Goal: Task Accomplishment & Management: Complete application form

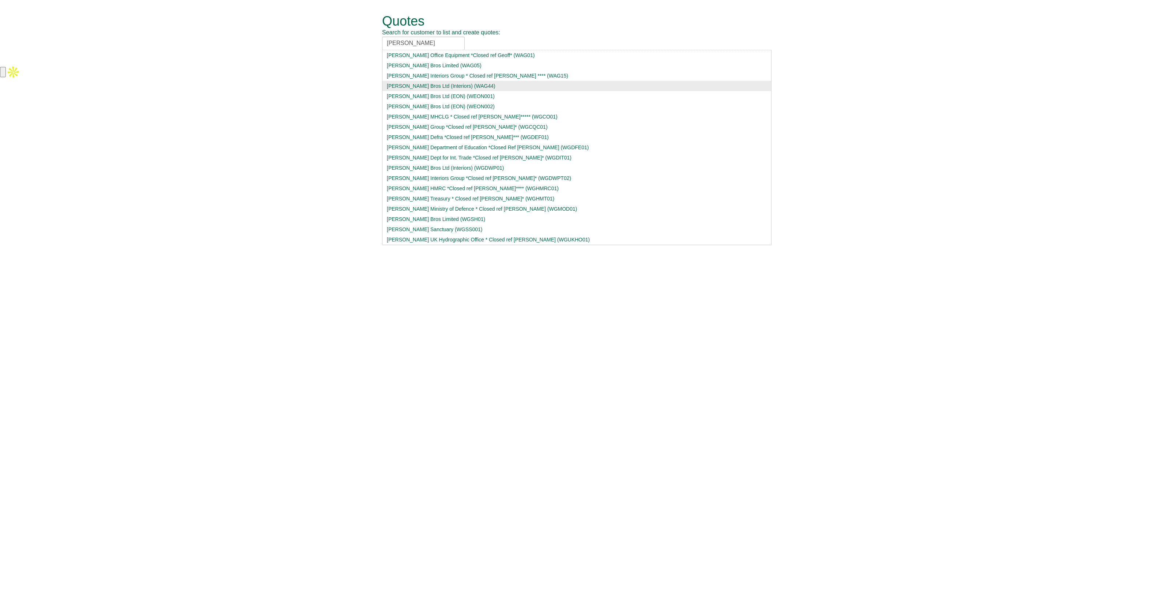
click at [453, 84] on div "Wagstaff Bros Ltd (Interiors) (WAG44)" at bounding box center [577, 85] width 380 height 7
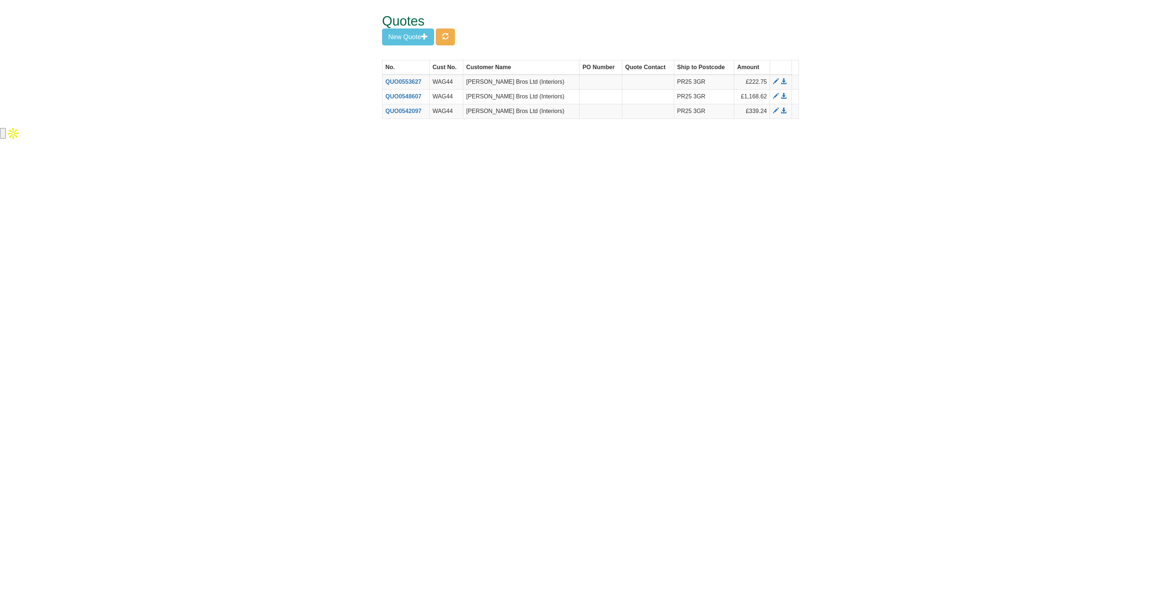
click at [324, 117] on form "Quotes Search for customer to list and create quotes: Wagstaff Bros Ltd (Interi…" at bounding box center [585, 63] width 1170 height 126
click at [401, 33] on button "New Quote" at bounding box center [408, 37] width 52 height 17
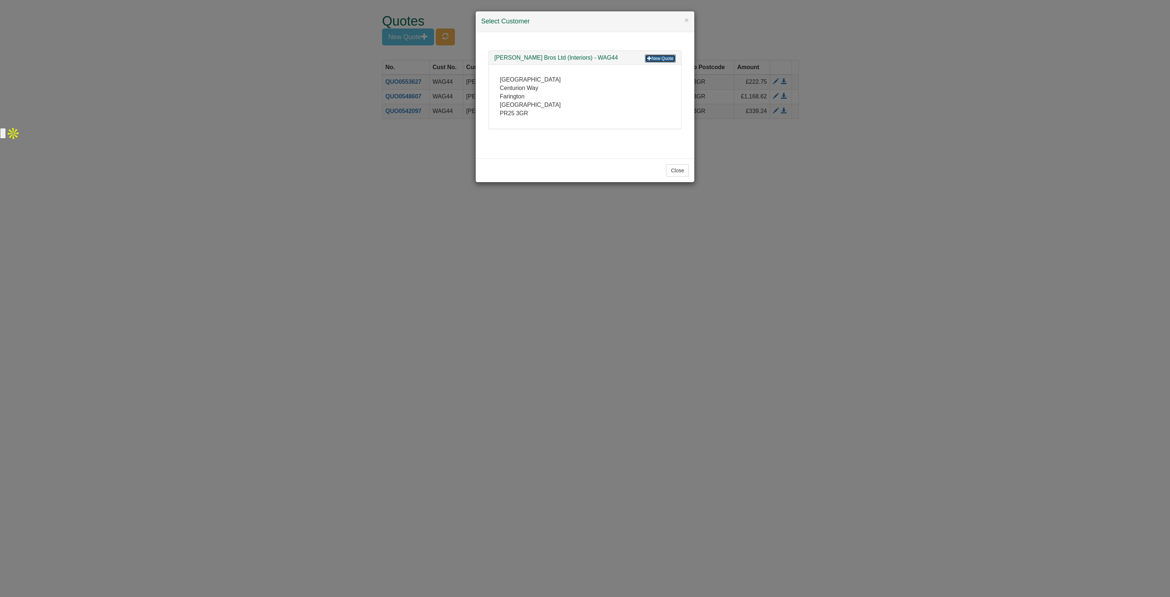
click at [658, 59] on link "New Quote" at bounding box center [660, 58] width 31 height 8
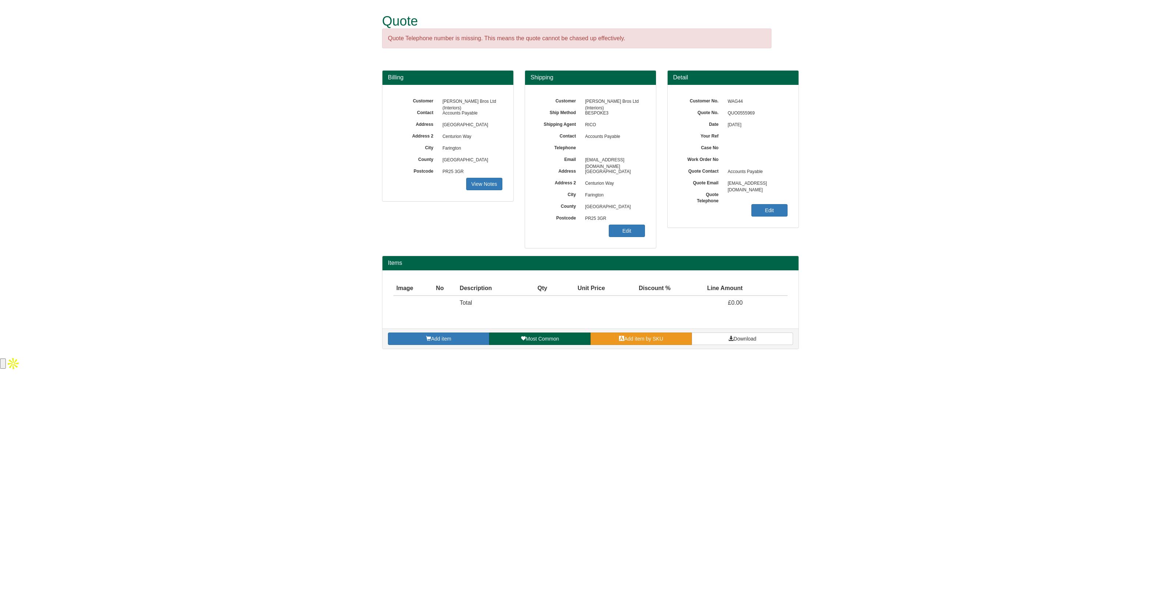
click at [645, 339] on span "Add item by SKU" at bounding box center [643, 339] width 39 height 6
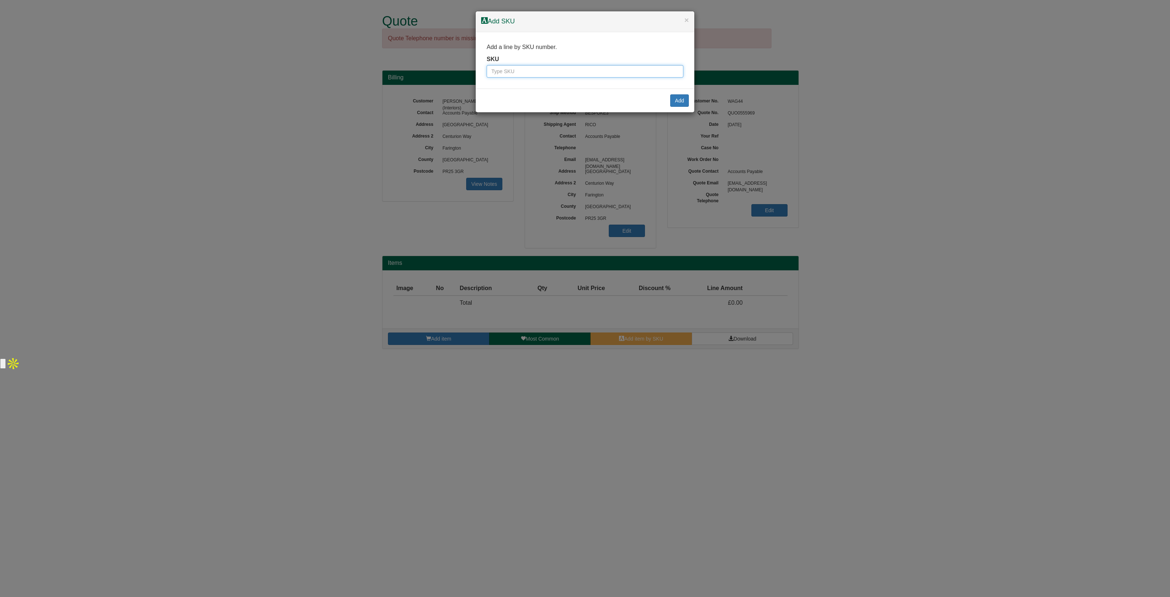
click at [502, 72] on input "text" at bounding box center [585, 71] width 197 height 12
paste input "1301007"
type input "1301007"
click at [675, 100] on button "Add" at bounding box center [679, 100] width 19 height 12
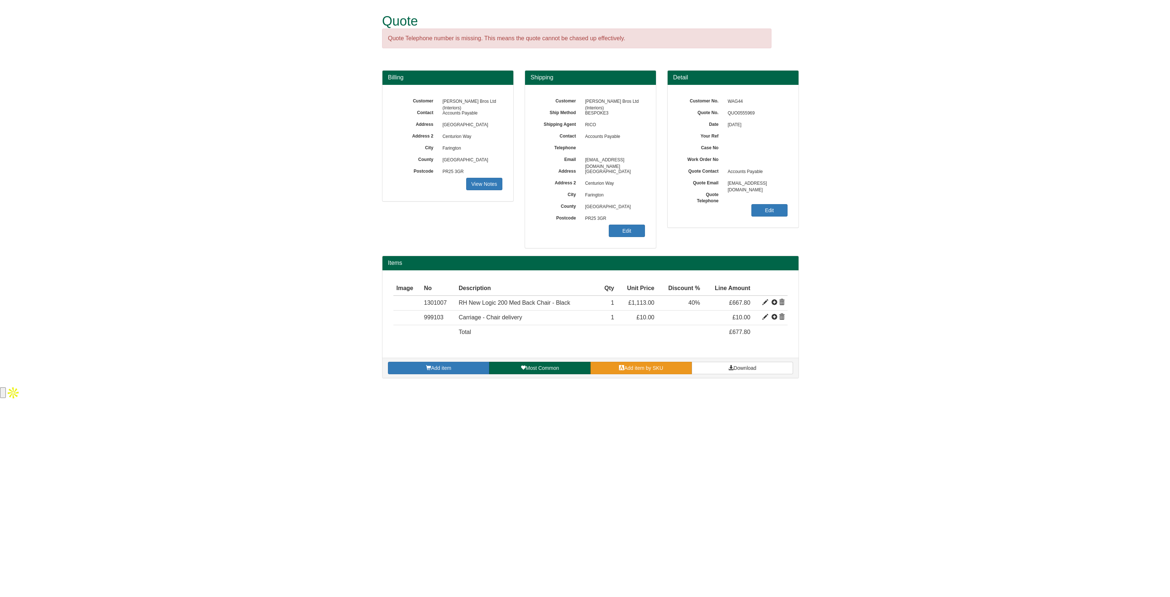
click at [638, 366] on span "Add item by SKU" at bounding box center [643, 368] width 39 height 6
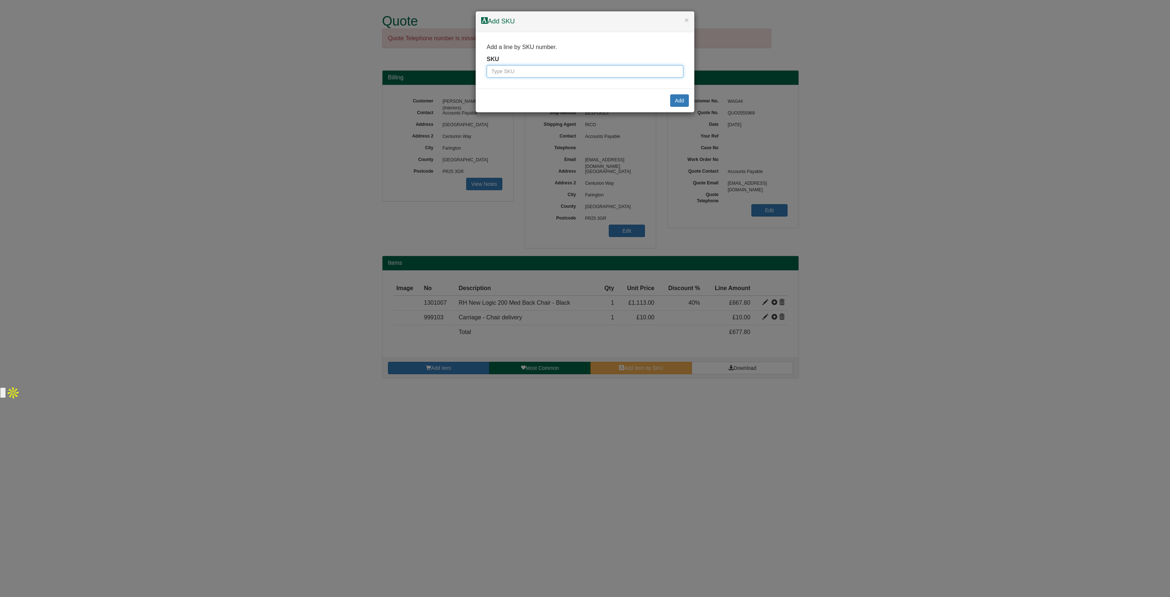
click at [519, 72] on input "text" at bounding box center [585, 71] width 197 height 12
paste input "1301054"
click at [491, 70] on input "1301054" at bounding box center [585, 71] width 197 height 12
type input "1301054"
click at [673, 104] on button "Add" at bounding box center [679, 100] width 19 height 12
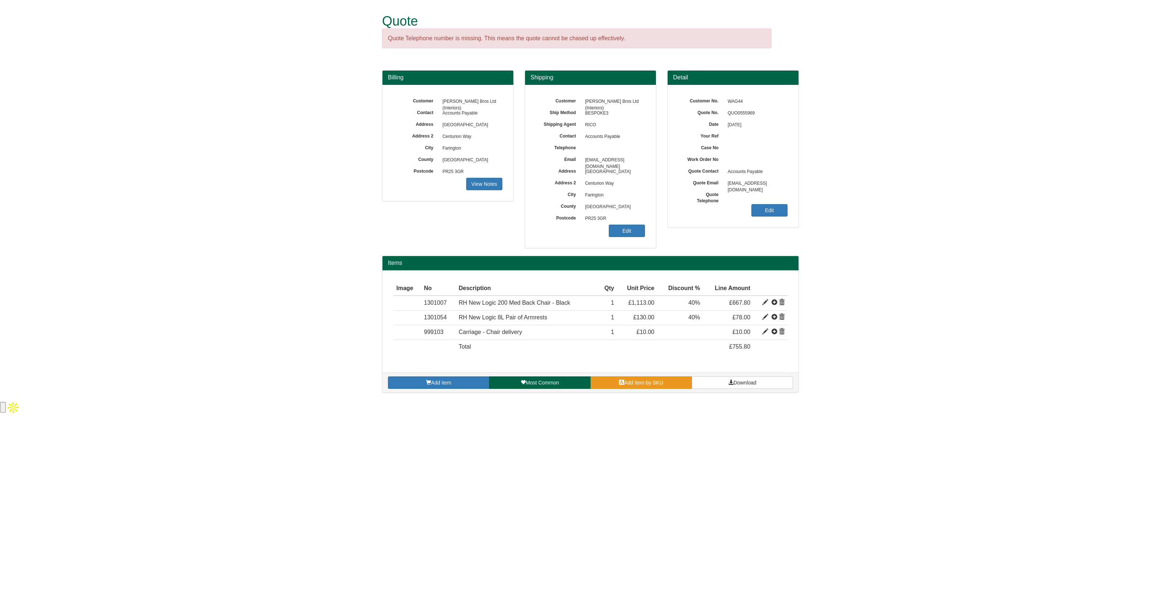
click at [619, 380] on span at bounding box center [621, 382] width 5 height 5
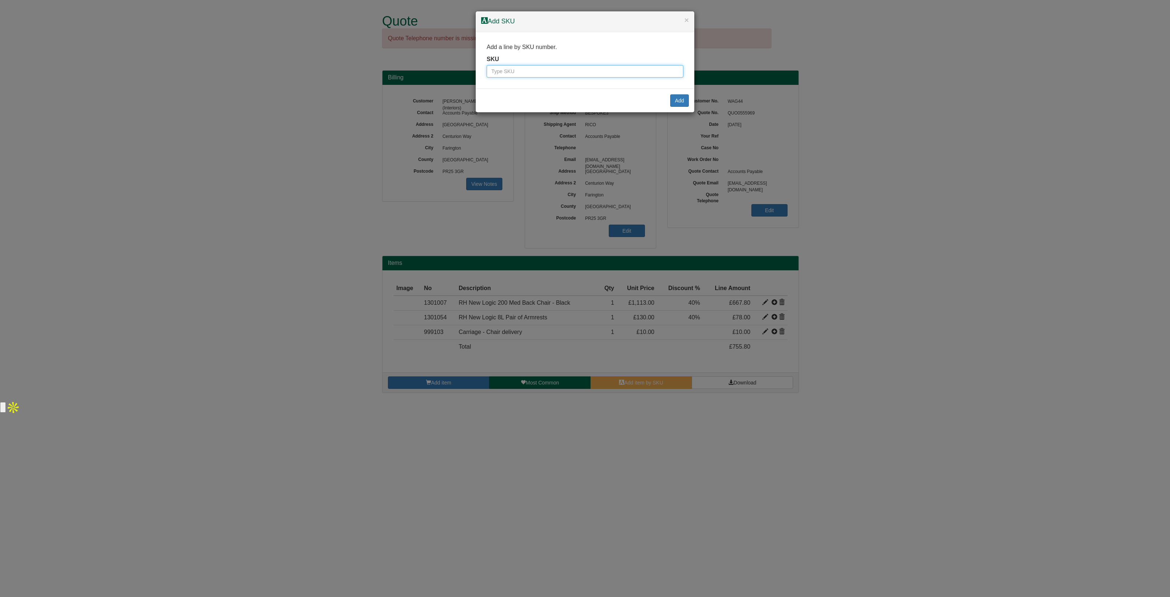
click at [534, 67] on input "text" at bounding box center [585, 71] width 197 height 12
paste input "1301046"
type input "1301046"
click at [679, 98] on button "Add" at bounding box center [679, 100] width 19 height 12
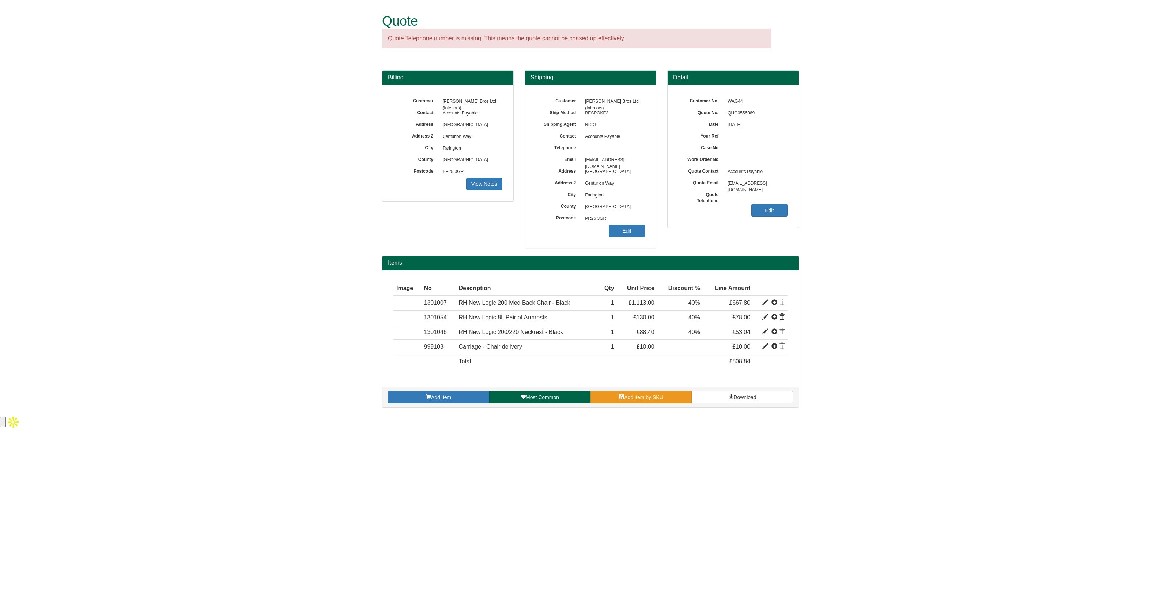
click at [655, 391] on link "Add item by SKU" at bounding box center [641, 397] width 101 height 12
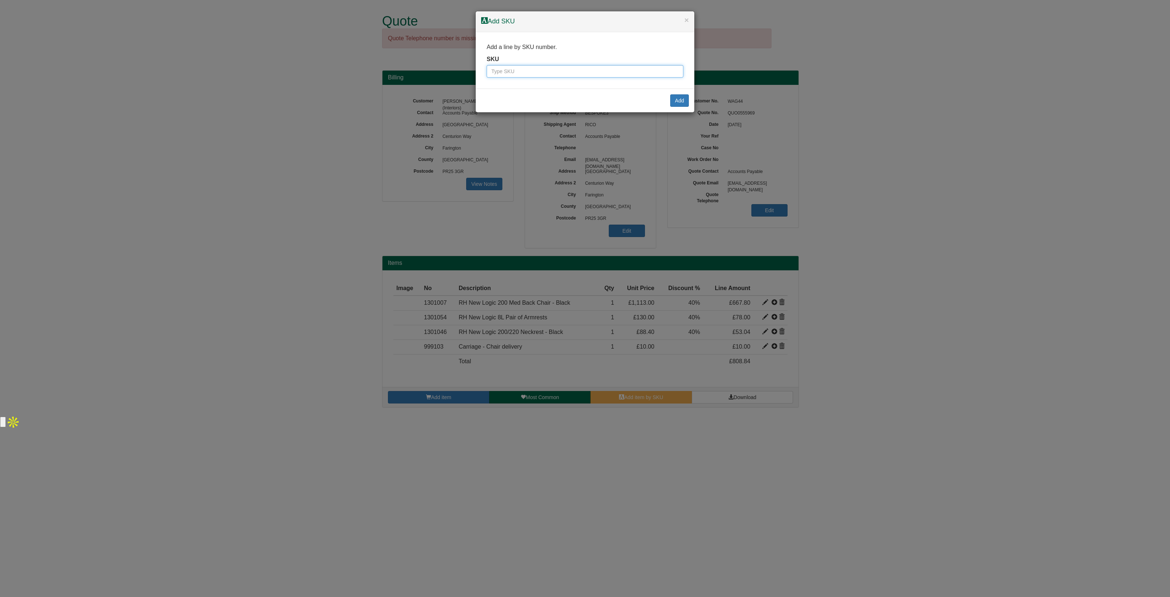
click at [498, 70] on input "text" at bounding box center [585, 71] width 197 height 12
paste input "1301062"
type input "1301062"
click at [680, 100] on button "Add" at bounding box center [679, 100] width 19 height 12
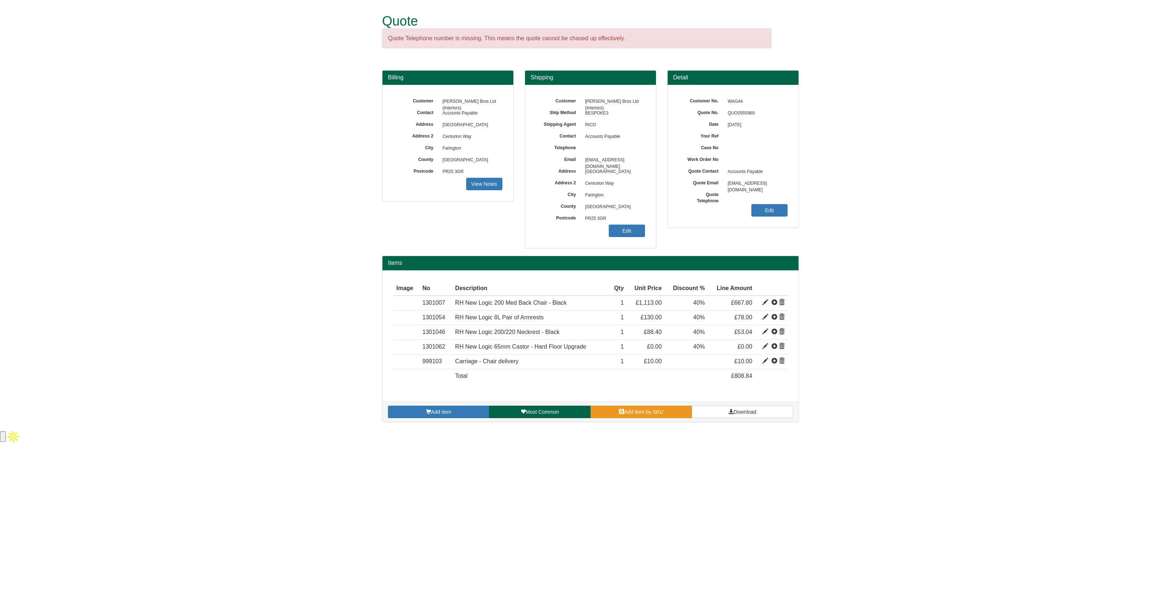
click at [642, 406] on link "Add item by SKU" at bounding box center [641, 412] width 101 height 12
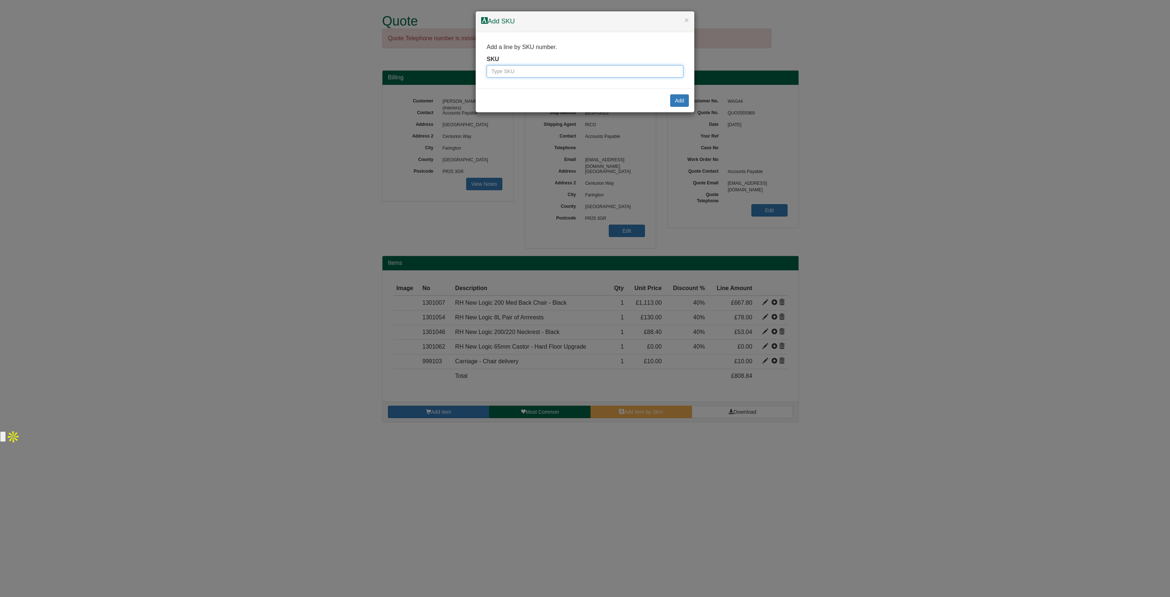
click at [528, 72] on input "text" at bounding box center [585, 71] width 197 height 12
paste input "2333082"
type input "2333082"
click at [675, 102] on button "Add" at bounding box center [679, 100] width 19 height 12
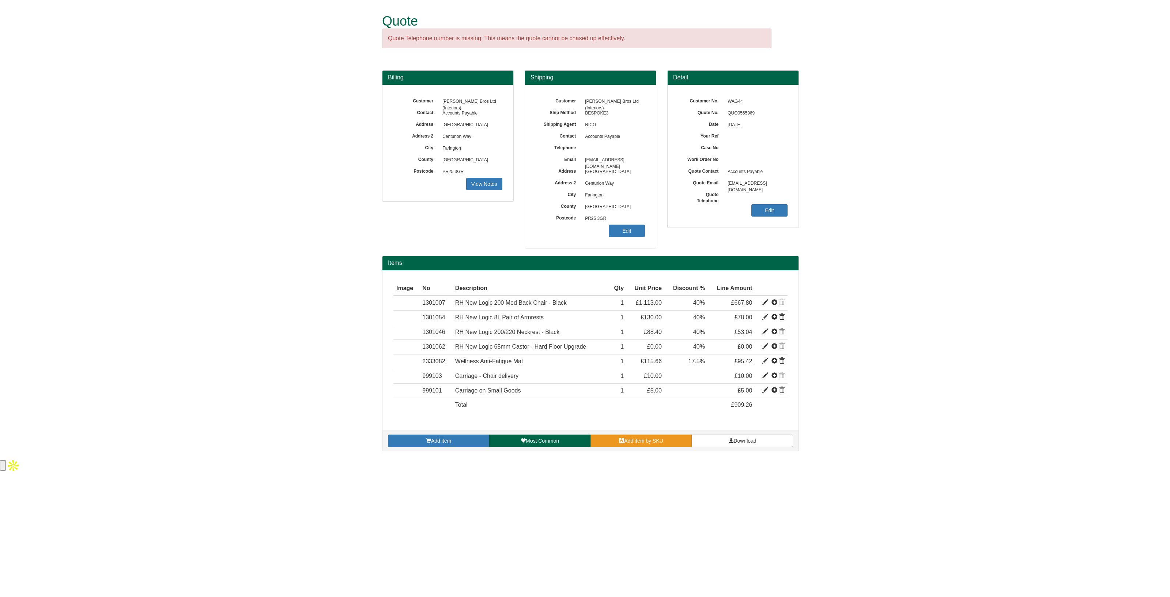
click at [646, 440] on span "Add item by SKU" at bounding box center [643, 441] width 39 height 6
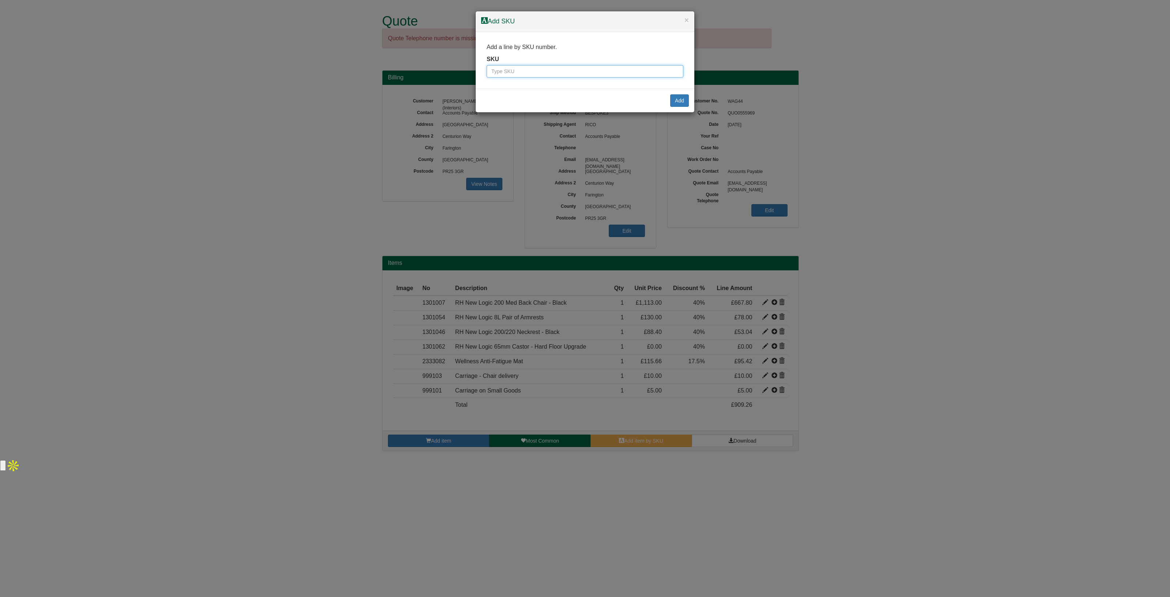
click at [511, 73] on input "text" at bounding box center [585, 71] width 197 height 12
paste input "9701012"
type input "9701012"
click at [675, 103] on button "Add" at bounding box center [679, 100] width 19 height 12
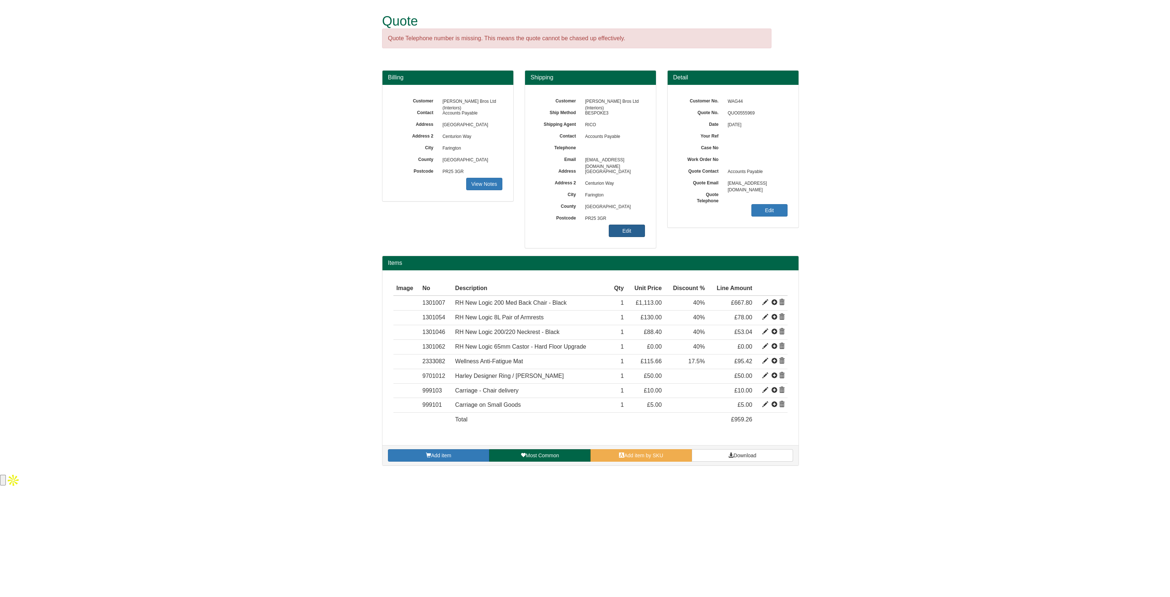
click at [620, 228] on link "Edit" at bounding box center [627, 231] width 36 height 12
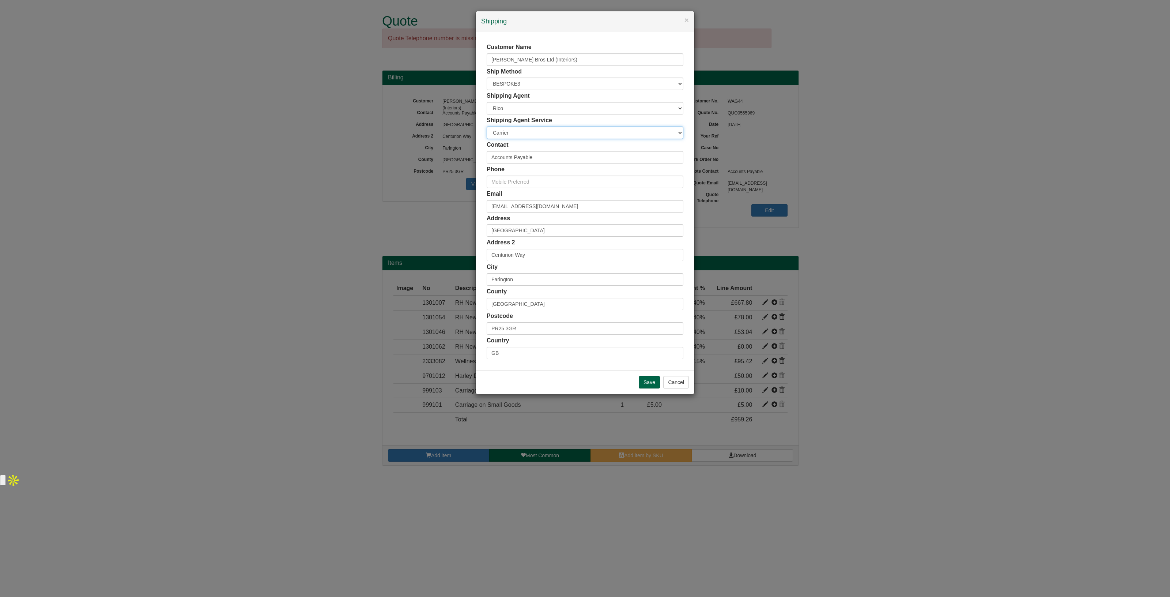
click at [535, 131] on select "Carrier White Glove" at bounding box center [585, 133] width 197 height 12
select select "TS-DELASS"
click at [487, 127] on select "Carrier White Glove" at bounding box center [585, 133] width 197 height 12
drag, startPoint x: 561, startPoint y: 237, endPoint x: 441, endPoint y: 231, distance: 120.5
click at [441, 231] on div "× Shipping Customer Name Wagstaff Bros Ltd (Interiors) Ship Method Free of Char…" at bounding box center [585, 298] width 1170 height 597
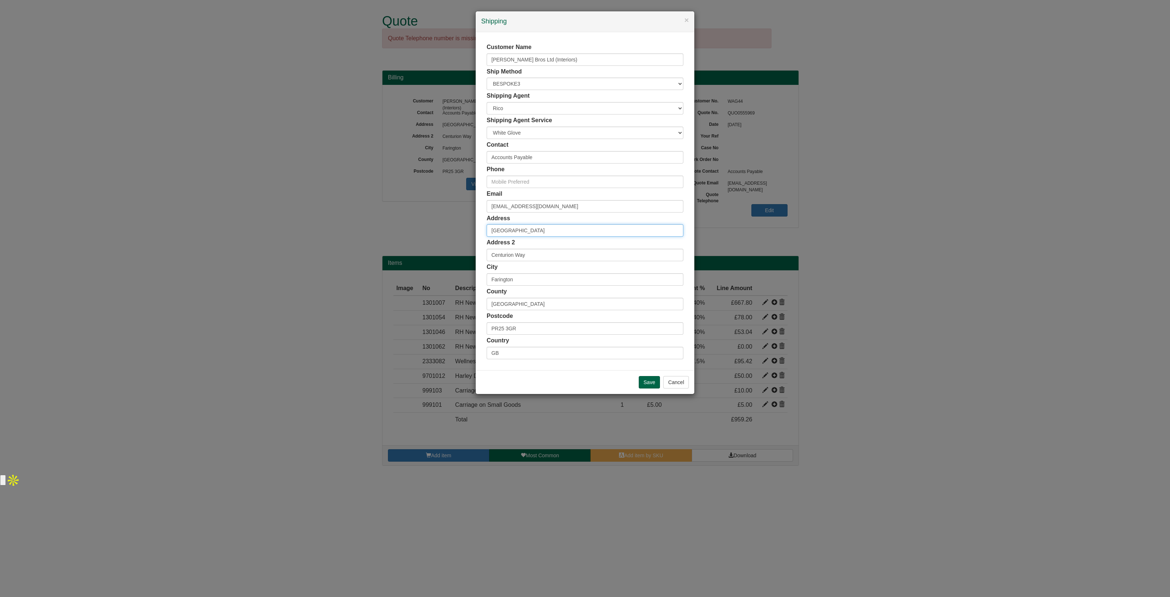
paste input "[PERSON_NAME]"
type input "[PERSON_NAME]"
drag, startPoint x: 535, startPoint y: 325, endPoint x: 459, endPoint y: 328, distance: 76.5
click at [459, 328] on div "× Shipping Customer Name Wagstaff Bros Ltd (Interiors) Ship Method Free of Char…" at bounding box center [585, 298] width 1170 height 597
paste input "LE67 2NQ"
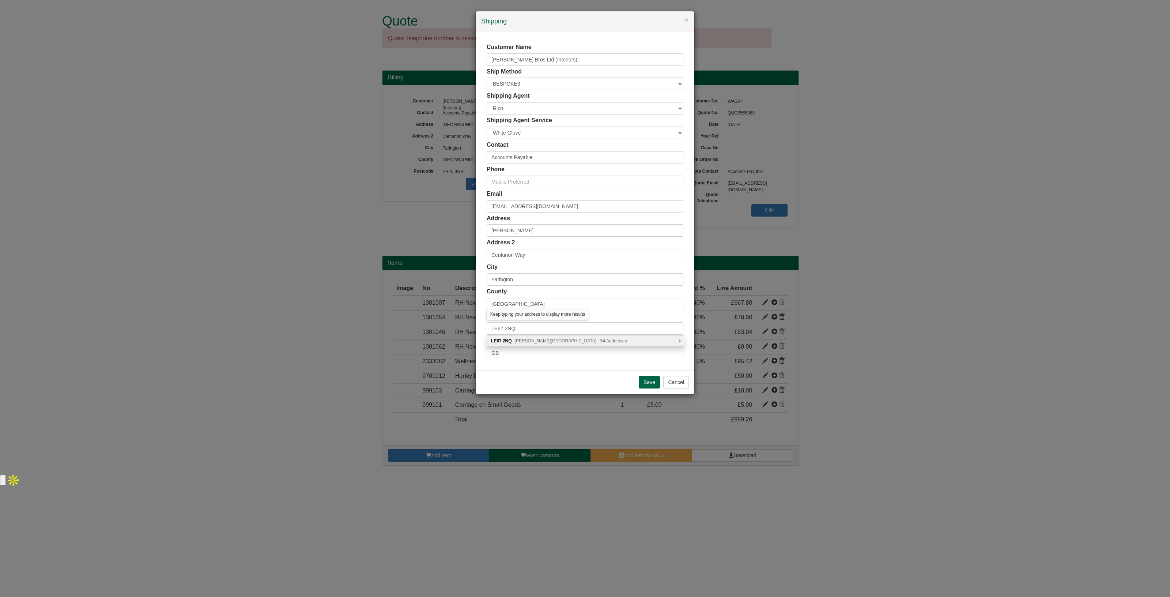
click at [524, 343] on div "LE67 2NQ Thomas Willett Drive, Coalville - 54 Addresses" at bounding box center [585, 340] width 197 height 11
type input "LE67 2NQ"
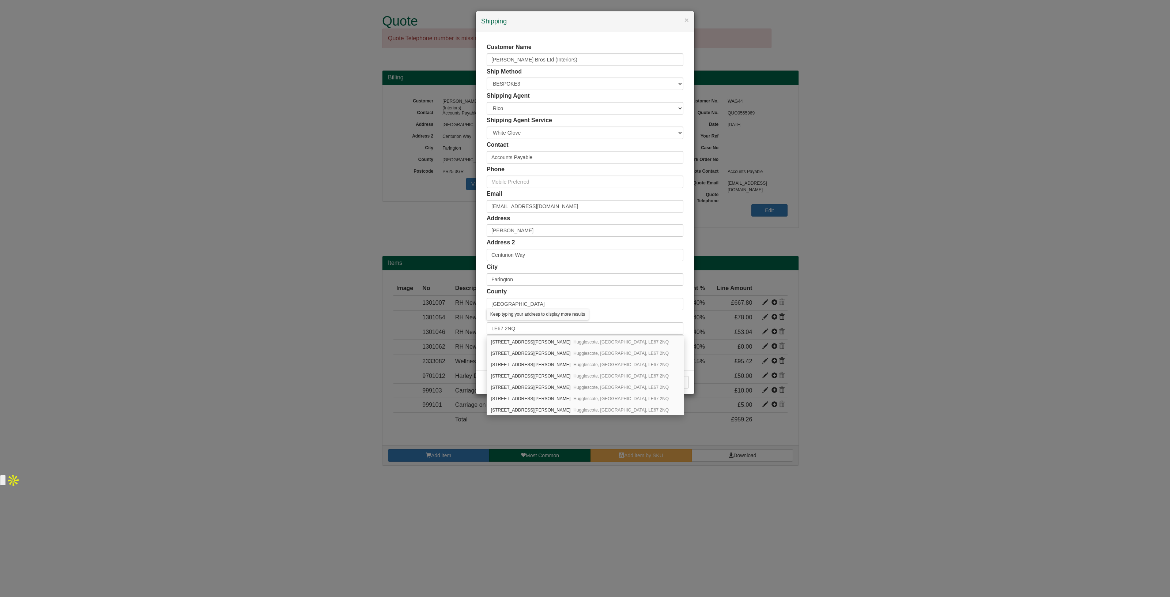
scroll to position [83, 0]
click at [532, 371] on div "23 Thomas Willett Drive Hugglescote, Coalville, LE67 2NQ" at bounding box center [585, 371] width 197 height 11
type input "[STREET_ADDRESS][PERSON_NAME]"
type input "Hugglescote"
type input "[GEOGRAPHIC_DATA]"
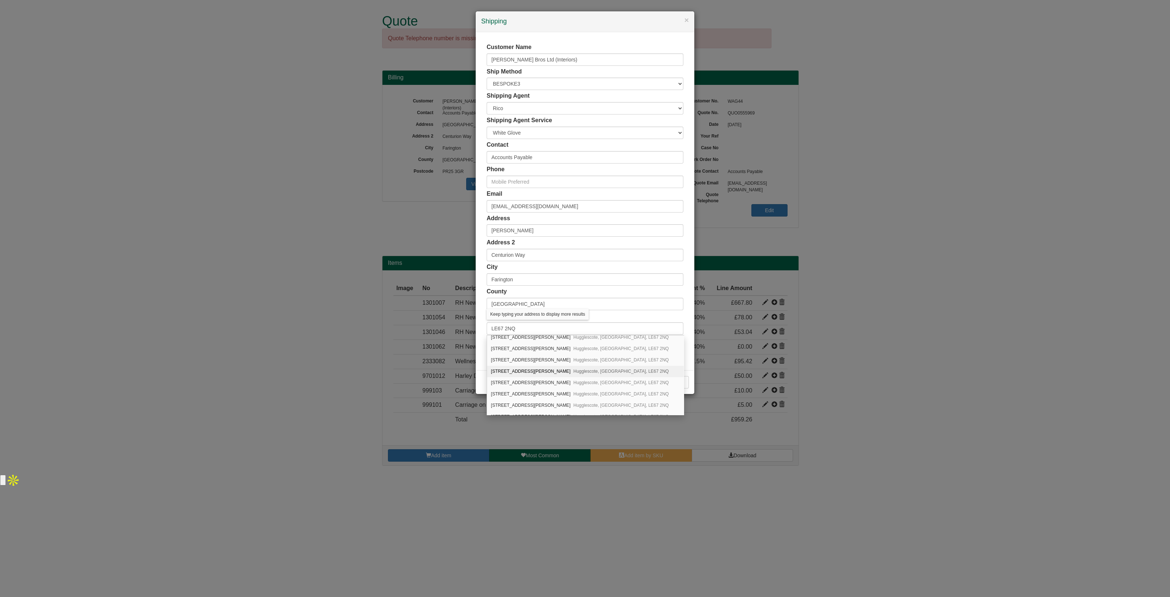
type input "[GEOGRAPHIC_DATA]"
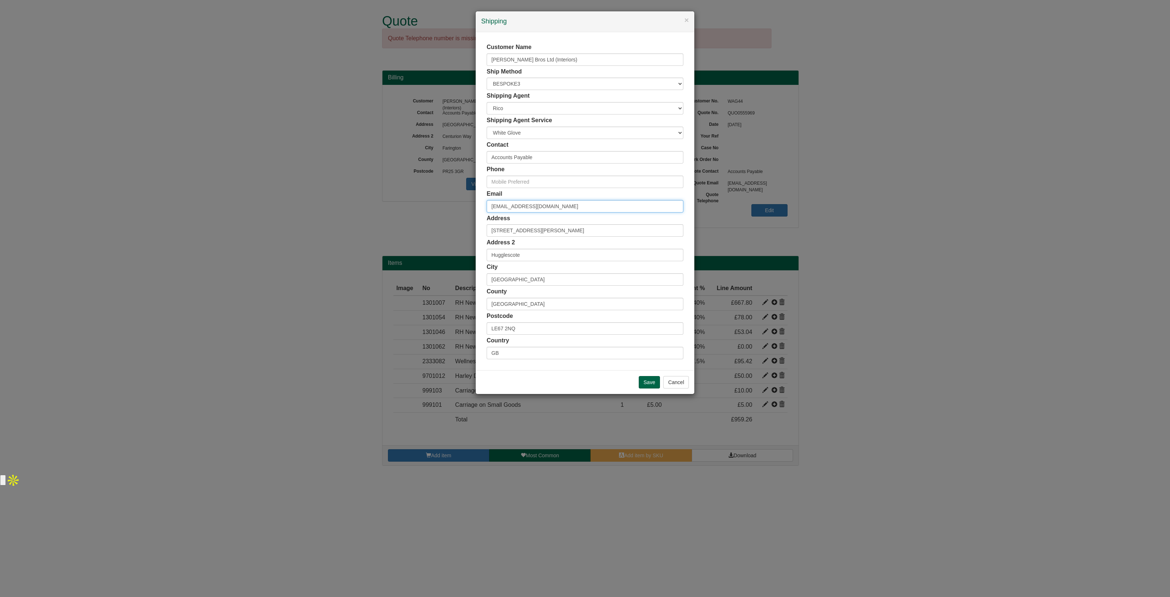
drag, startPoint x: 603, startPoint y: 204, endPoint x: 419, endPoint y: 219, distance: 185.3
click at [419, 219] on div "× Shipping Customer Name Wagstaff Bros Ltd (Interiors) Ship Method Free of Char…" at bounding box center [585, 298] width 1170 height 597
paste input "J.Woods"
type input "[PERSON_NAME][EMAIL_ADDRESS][DOMAIN_NAME]"
click at [645, 381] on input "Save" at bounding box center [649, 382] width 21 height 12
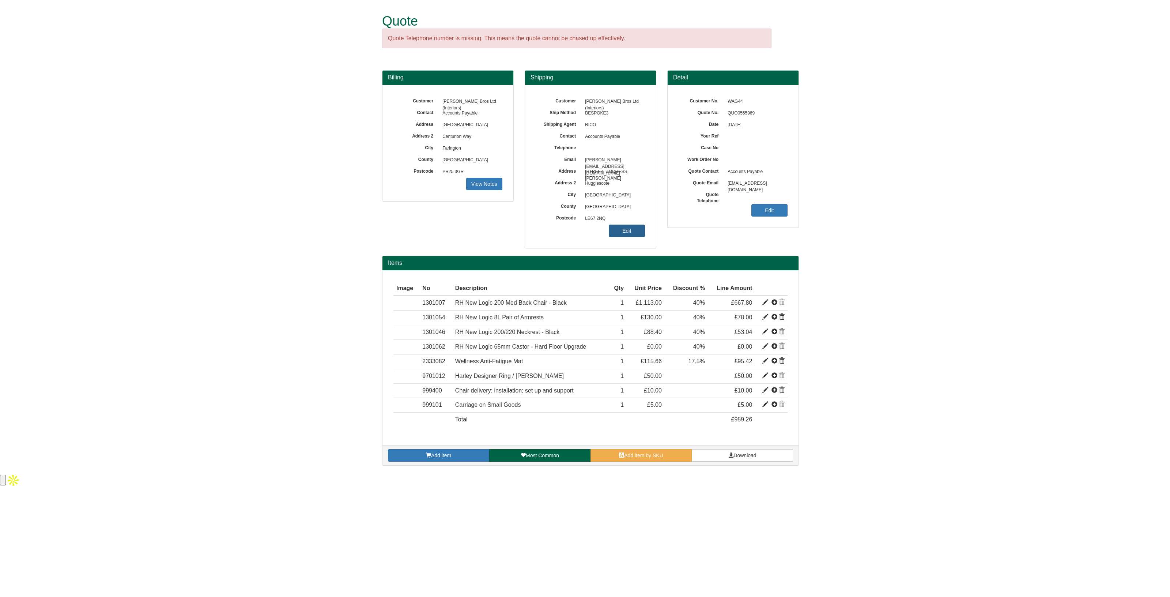
click at [622, 227] on link "Edit" at bounding box center [627, 231] width 36 height 12
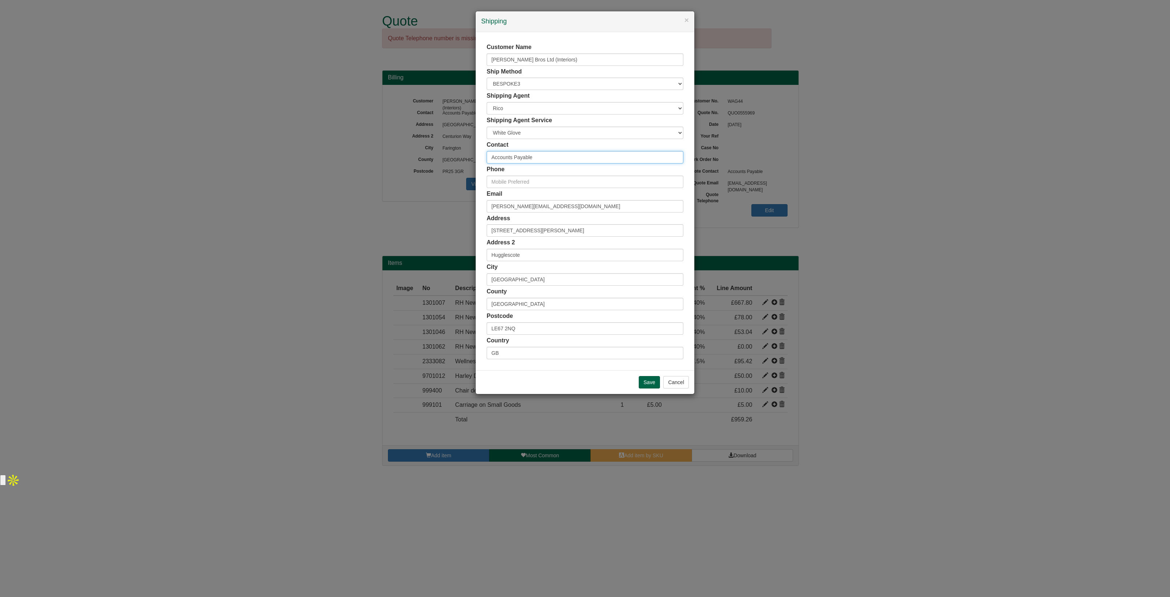
drag, startPoint x: 547, startPoint y: 159, endPoint x: 460, endPoint y: 155, distance: 87.1
click at [460, 155] on div "× Shipping Customer Name Wagstaff Bros Ltd (Interiors) Ship Method Free of Char…" at bounding box center [585, 298] width 1170 height 597
paste input "[PERSON_NAME]"
type input "[PERSON_NAME]"
click at [651, 381] on input "Save" at bounding box center [649, 382] width 21 height 12
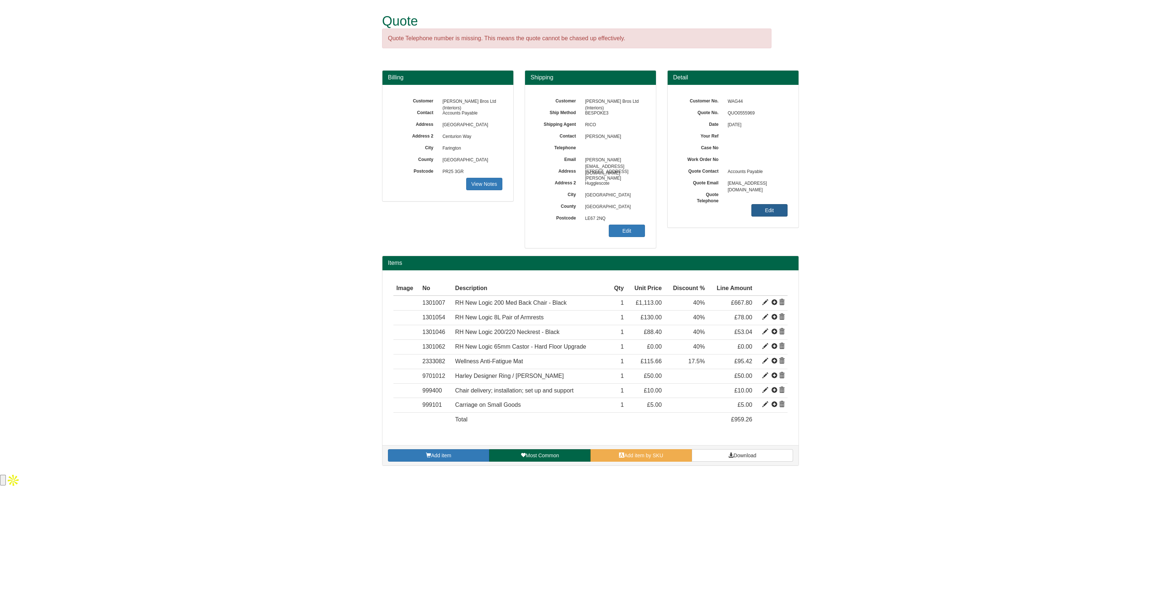
click at [766, 207] on link "Edit" at bounding box center [770, 210] width 36 height 12
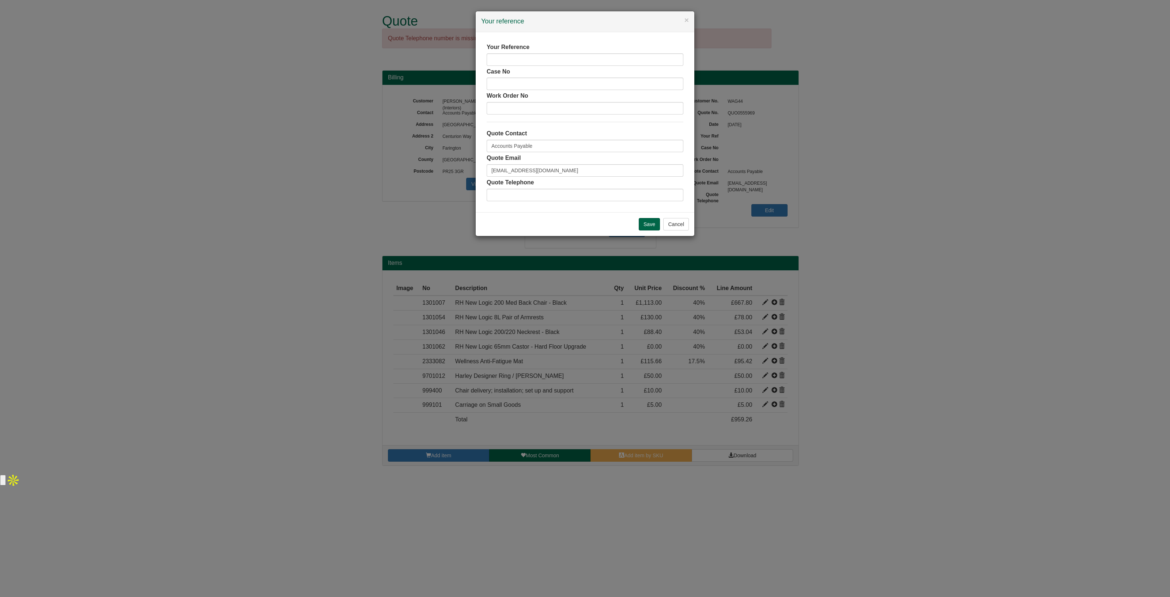
click at [503, 51] on div "Your Reference" at bounding box center [585, 54] width 197 height 23
click at [512, 63] on input "text" at bounding box center [585, 59] width 197 height 12
paste input "[PERSON_NAME]"
type input "[PERSON_NAME]"
drag, startPoint x: 545, startPoint y: 147, endPoint x: 474, endPoint y: 148, distance: 71.0
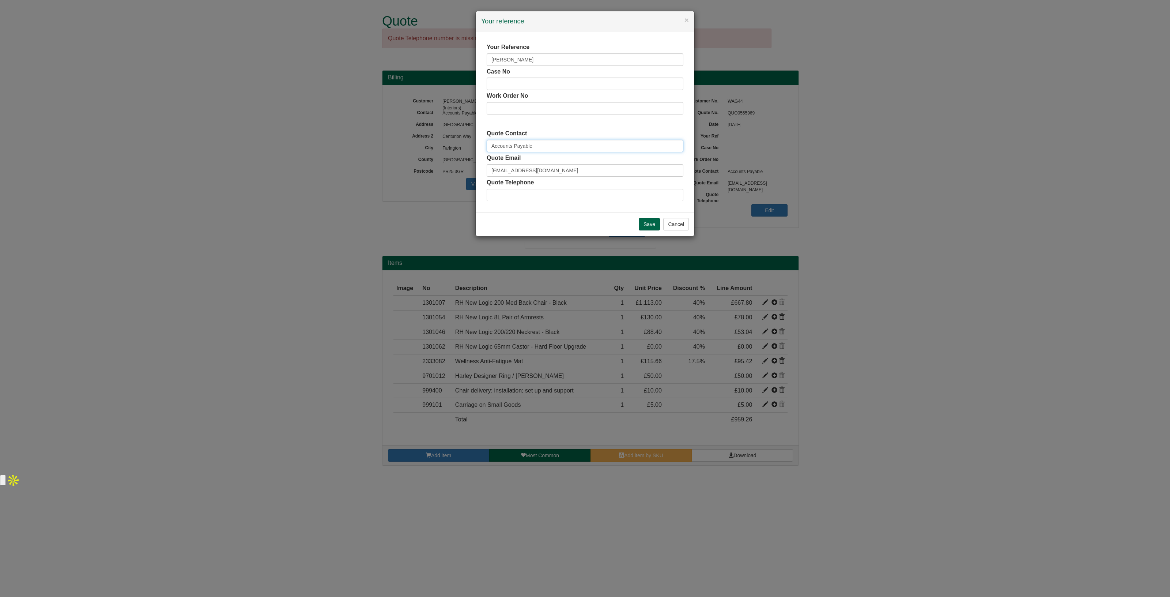
click at [474, 148] on div "× Your reference Your Reference Krish Khodiara Case No Work Order No Quote Cont…" at bounding box center [585, 298] width 1170 height 597
type input "Suzie Monk"
drag, startPoint x: 591, startPoint y: 169, endPoint x: 397, endPoint y: 195, distance: 196.0
click at [397, 195] on div "× Your reference Your Reference Krish Khodiara Case No Work Order No Quote Cont…" at bounding box center [585, 298] width 1170 height 597
click at [653, 219] on input "Save" at bounding box center [649, 224] width 21 height 12
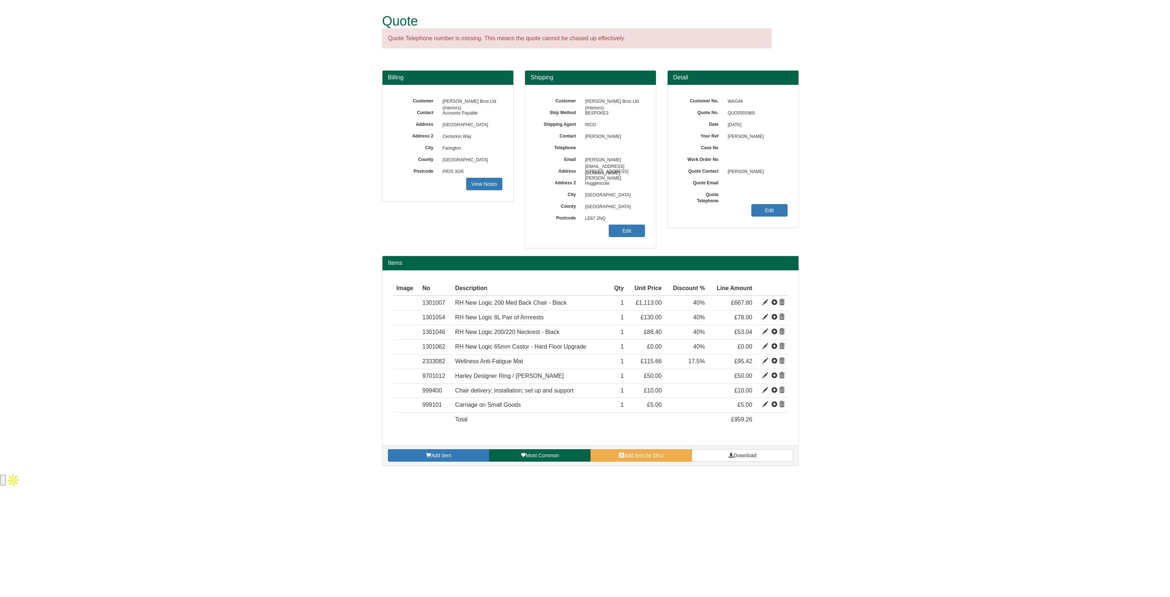
drag, startPoint x: 619, startPoint y: 133, endPoint x: 574, endPoint y: 135, distance: 45.4
click at [574, 96] on div "Contact [PERSON_NAME]" at bounding box center [590, 96] width 109 height 0
click at [611, 140] on span "[PERSON_NAME]" at bounding box center [613, 137] width 64 height 12
drag, startPoint x: 617, startPoint y: 138, endPoint x: 583, endPoint y: 139, distance: 33.7
click at [583, 139] on span "[PERSON_NAME]" at bounding box center [613, 137] width 64 height 12
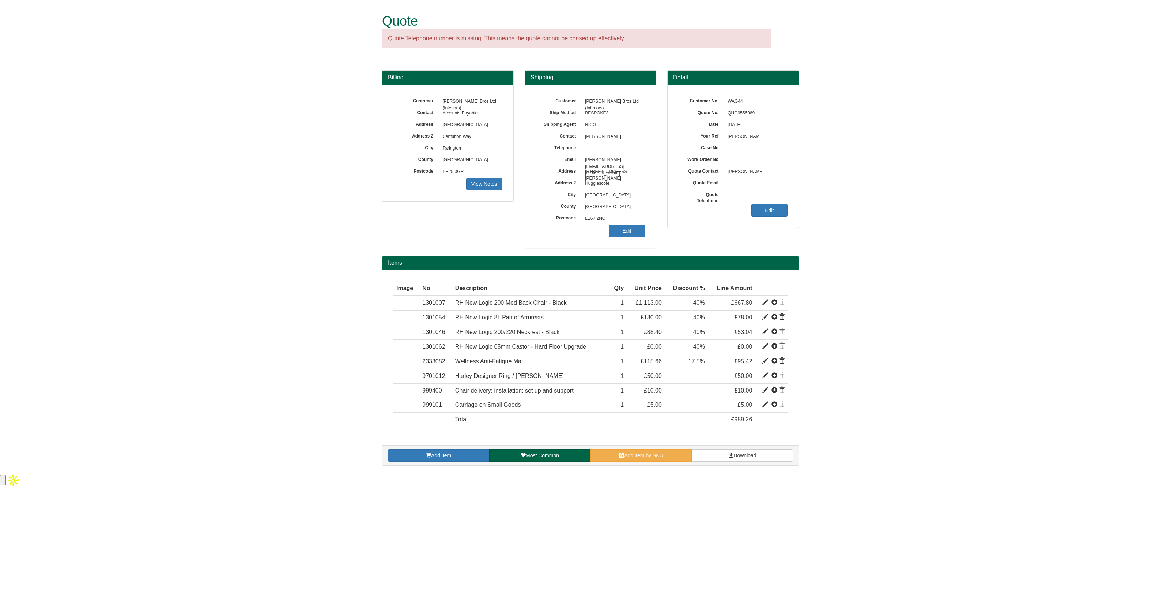
copy span "[PERSON_NAME]"
click at [742, 454] on span "Download" at bounding box center [745, 455] width 23 height 6
